Goal: Information Seeking & Learning: Learn about a topic

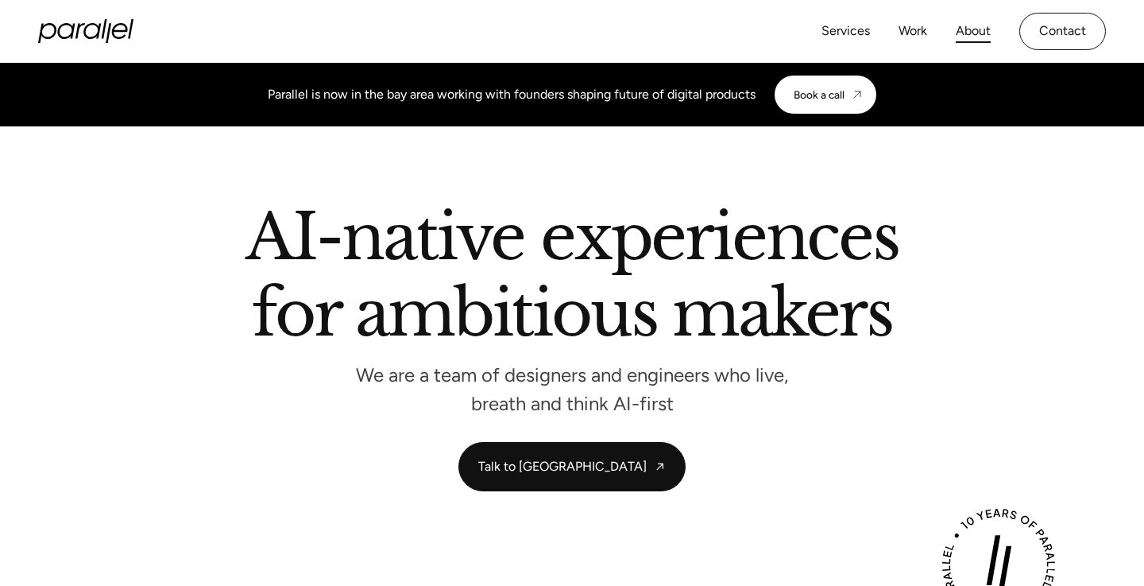
click at [960, 37] on link "About" at bounding box center [973, 31] width 35 height 23
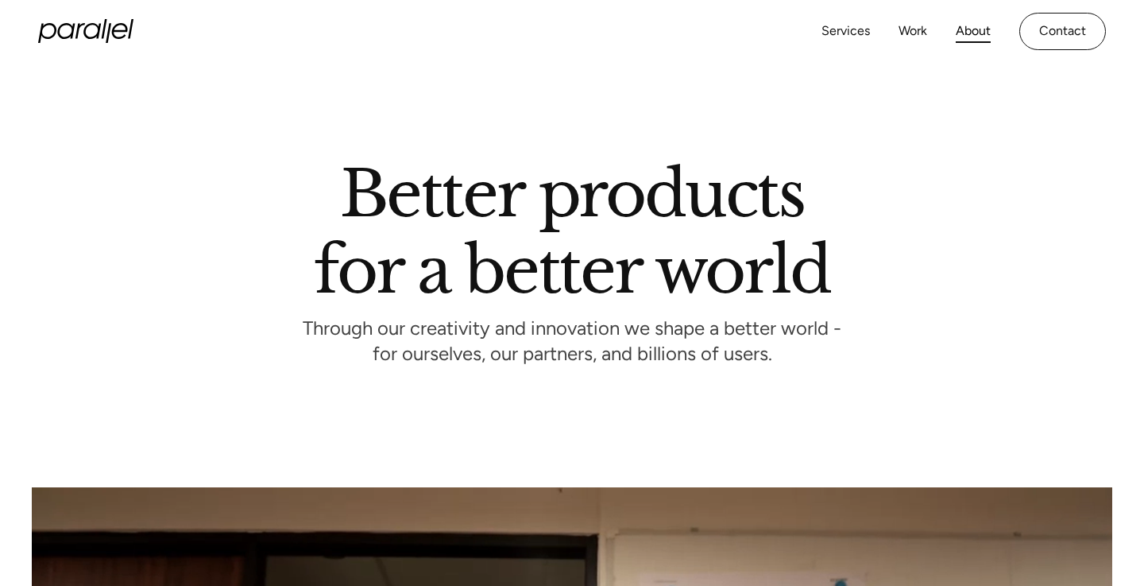
click at [918, 37] on link "Work" at bounding box center [913, 31] width 29 height 23
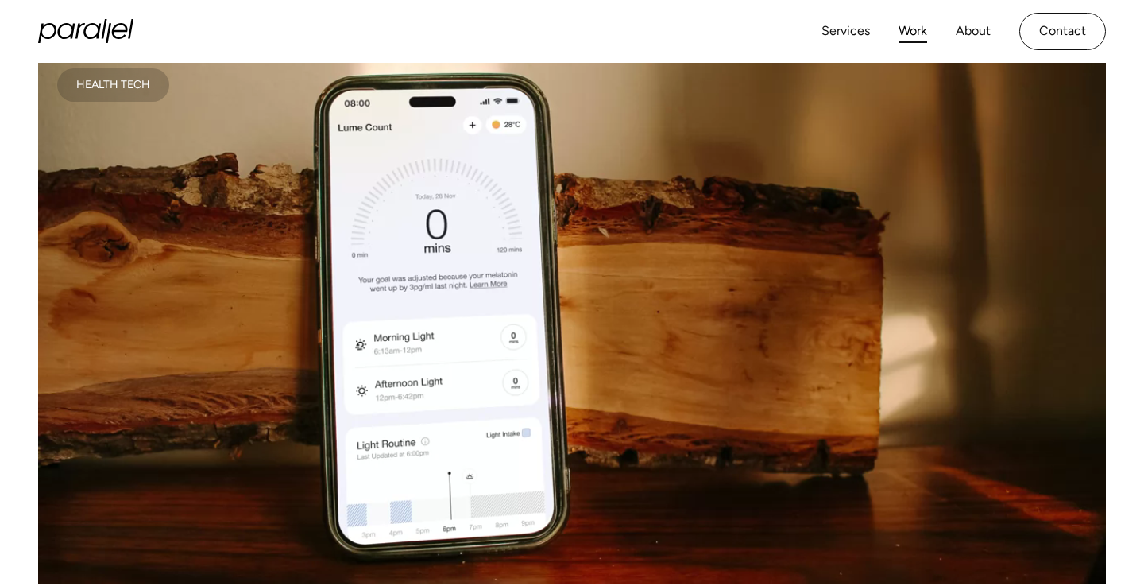
scroll to position [248, 0]
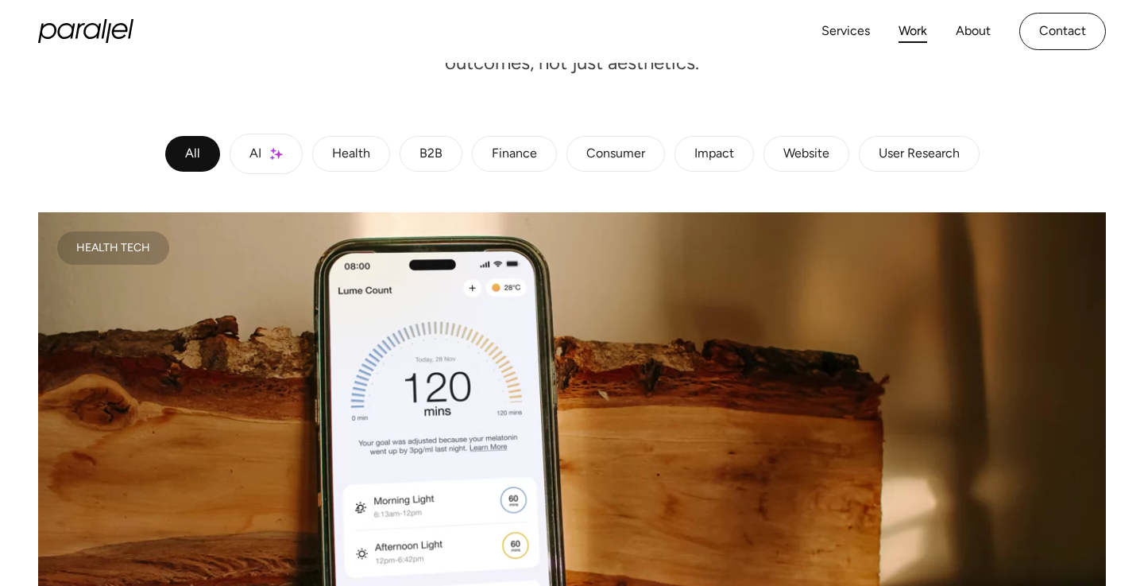
click at [264, 151] on link "AI" at bounding box center [266, 153] width 73 height 41
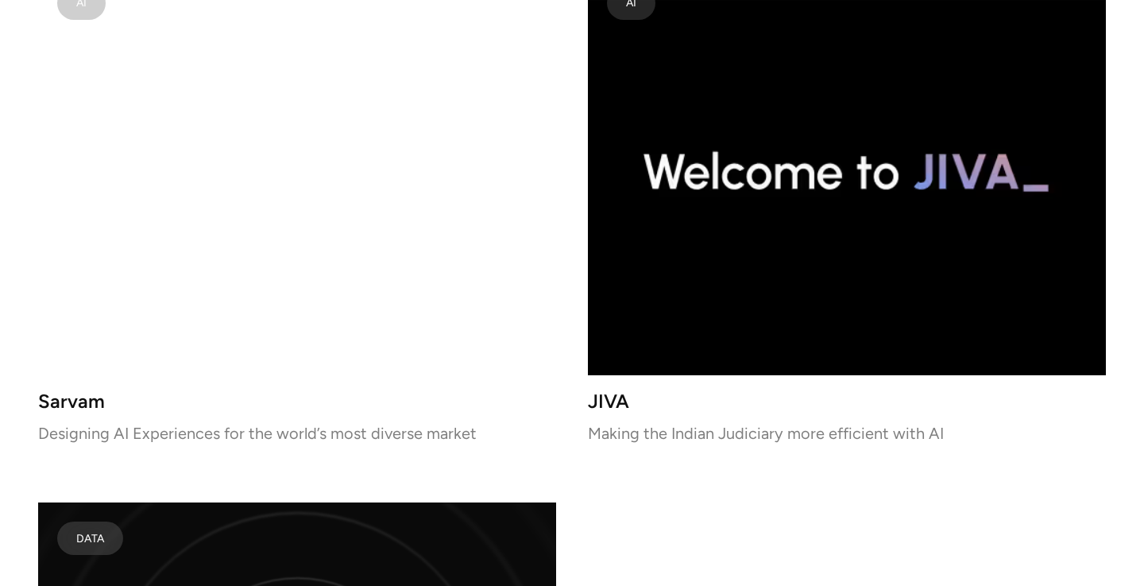
scroll to position [2760, 0]
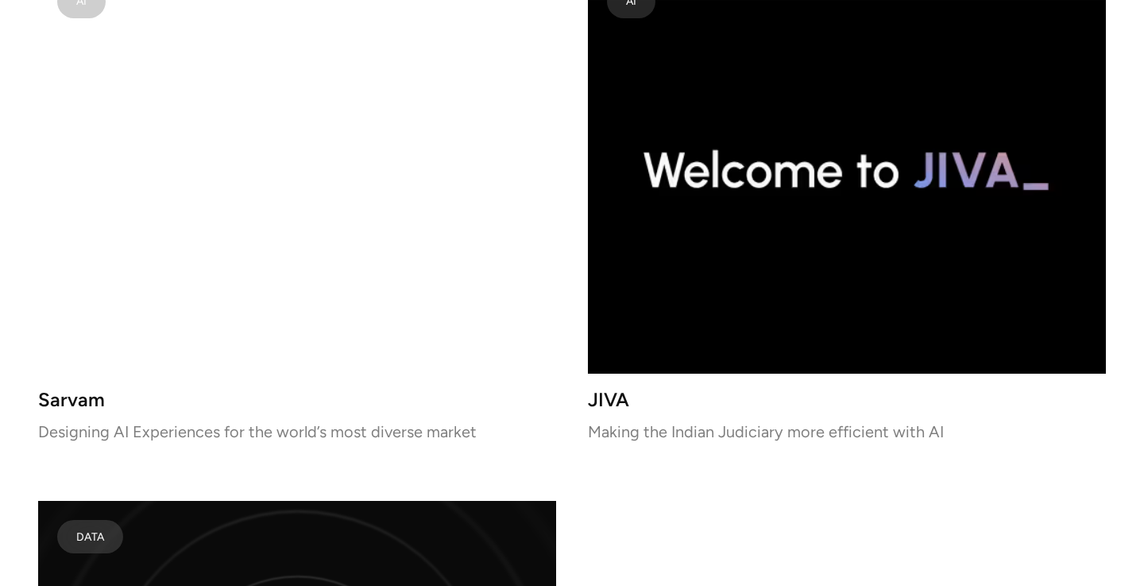
click at [314, 296] on video at bounding box center [297, 170] width 518 height 408
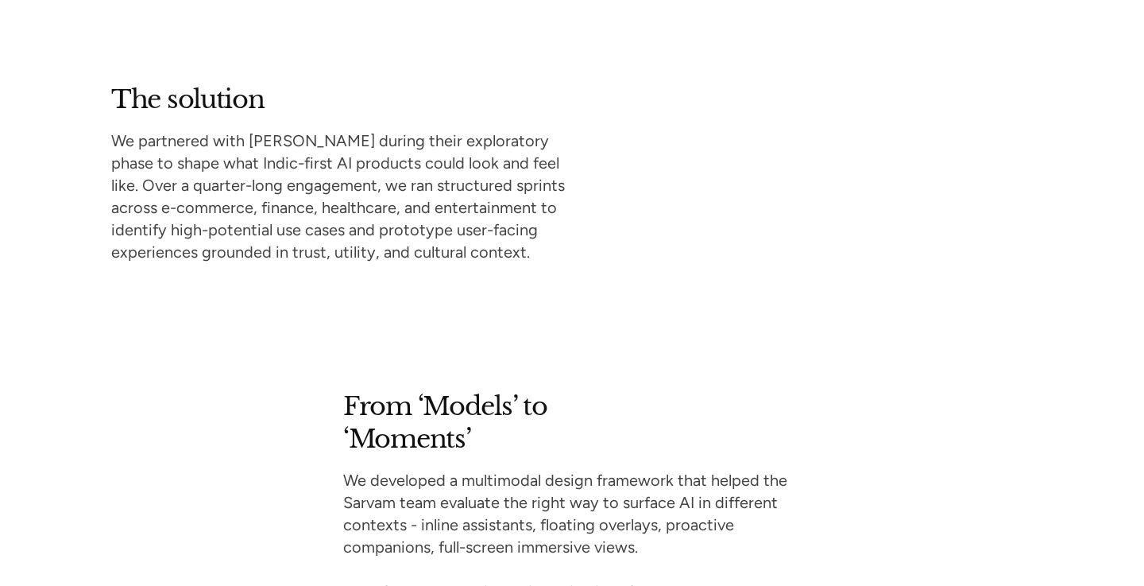
scroll to position [3428, 0]
